Goal: Task Accomplishment & Management: Manage account settings

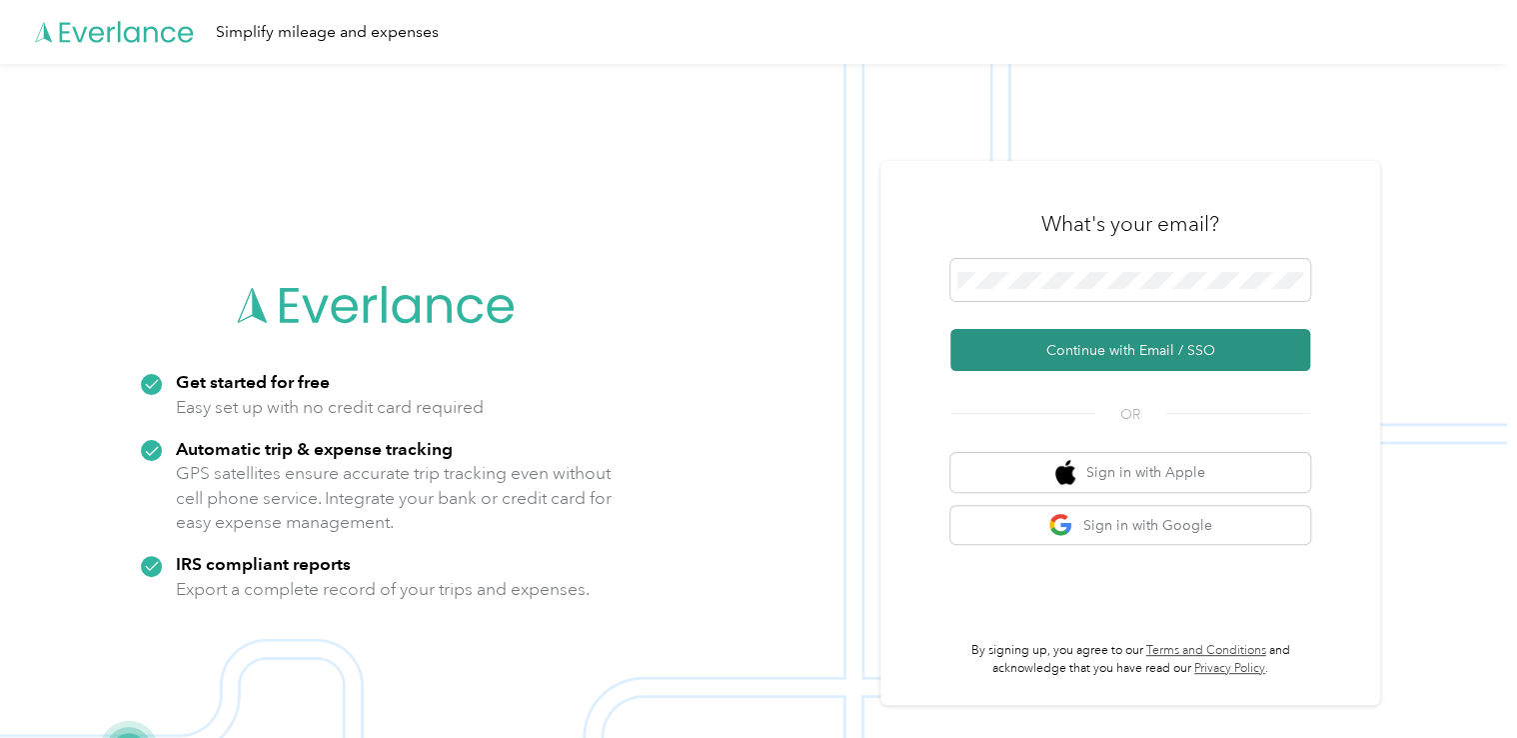
click at [1081, 341] on button "Continue with Email / SSO" at bounding box center [1131, 350] width 360 height 42
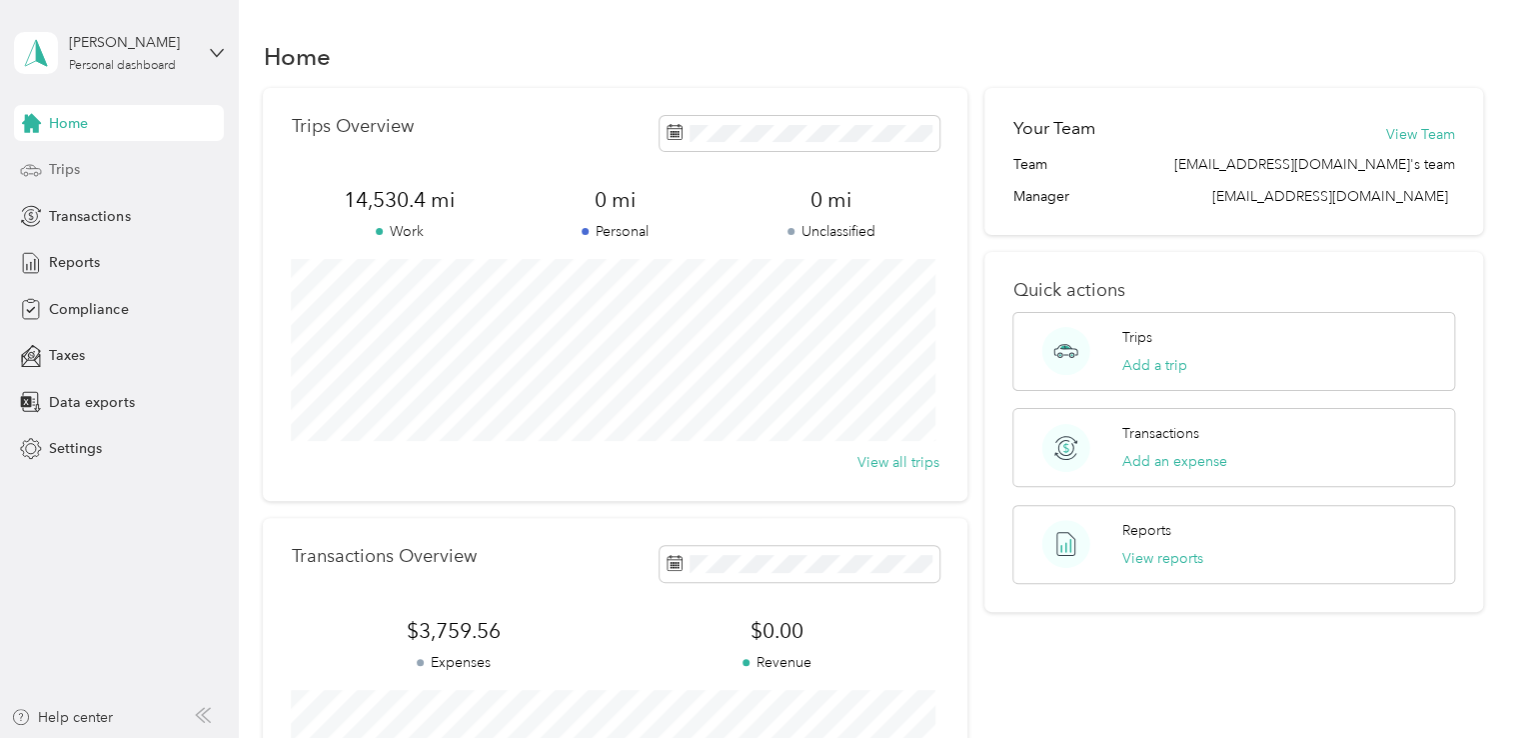
click at [72, 168] on span "Trips" at bounding box center [64, 169] width 31 height 21
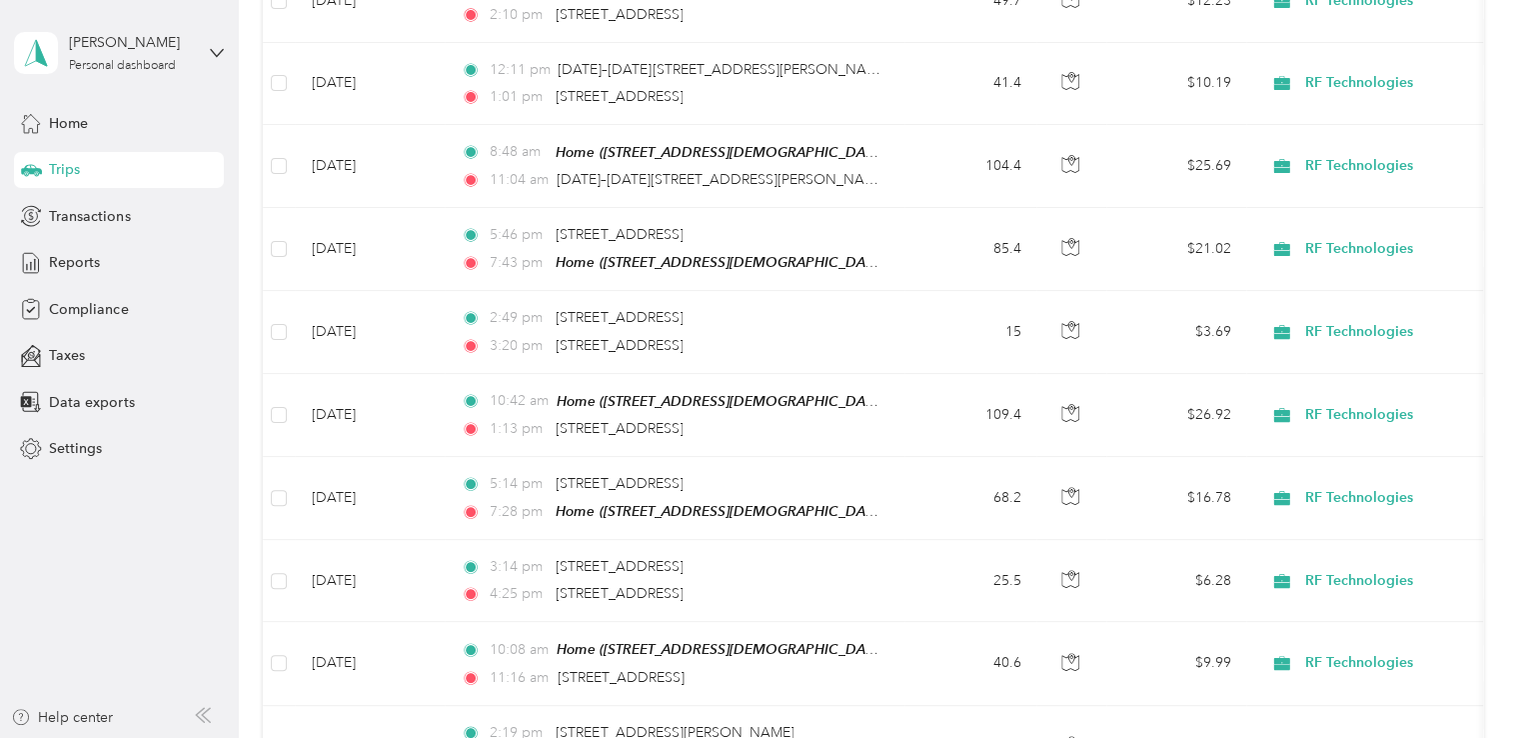
scroll to position [457, 0]
